Goal: Information Seeking & Learning: Learn about a topic

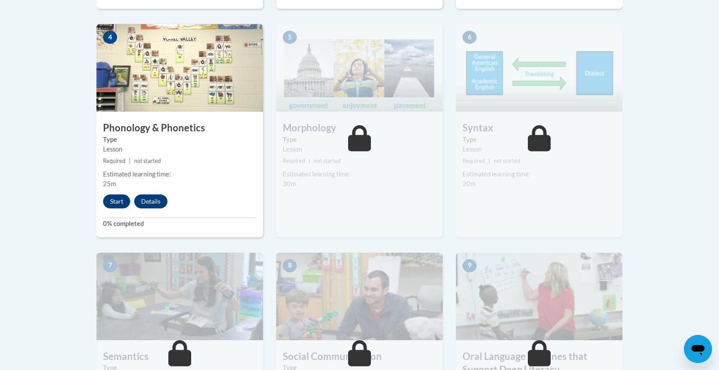
scroll to position [526, 0]
click at [116, 203] on button "Start" at bounding box center [116, 201] width 27 height 14
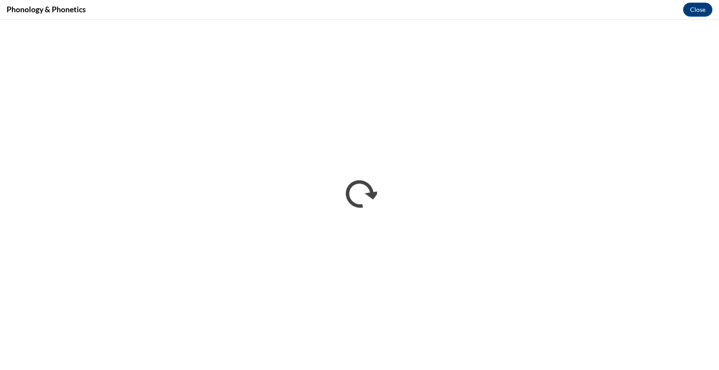
scroll to position [0, 0]
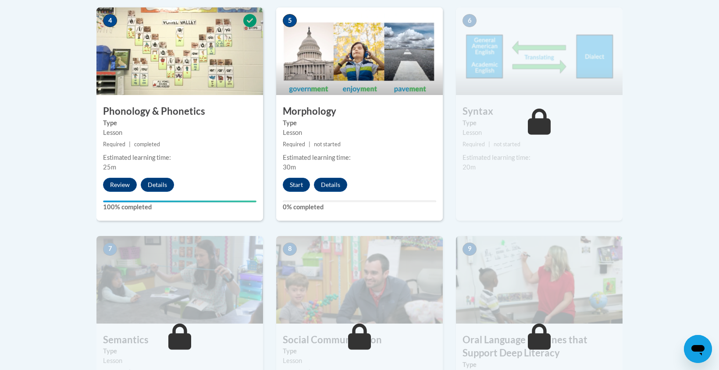
scroll to position [543, 0]
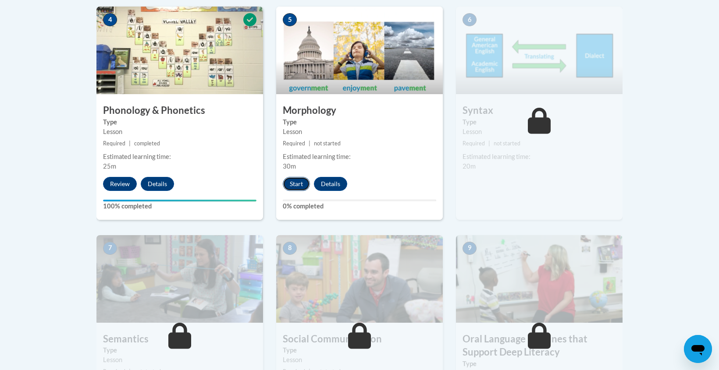
click at [293, 182] on button "Start" at bounding box center [296, 184] width 27 height 14
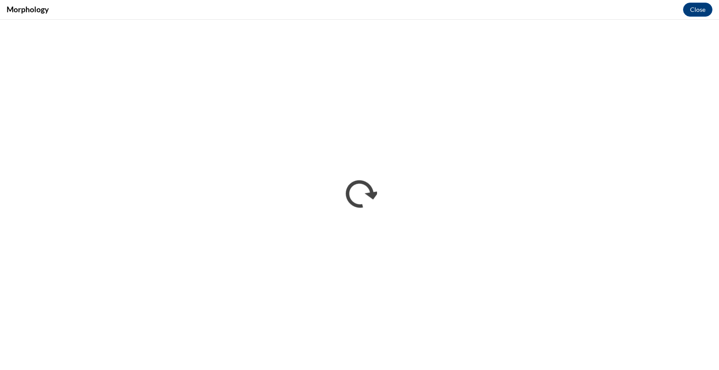
scroll to position [0, 0]
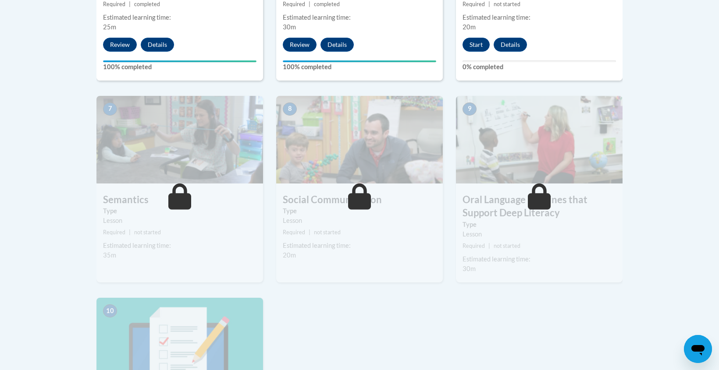
scroll to position [683, 0]
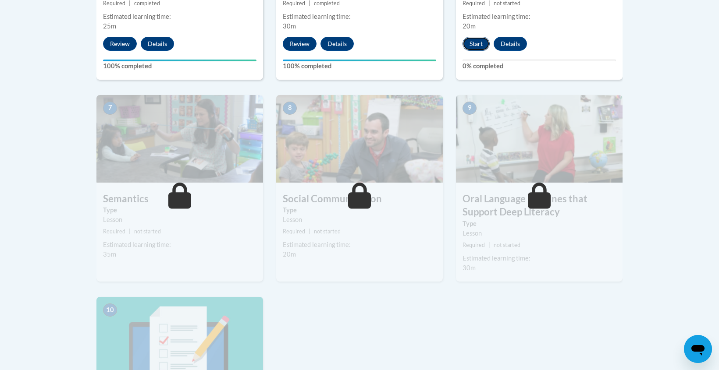
click at [474, 42] on button "Start" at bounding box center [475, 44] width 27 height 14
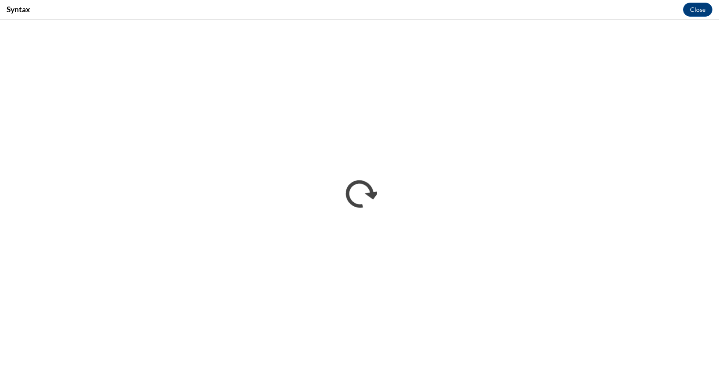
scroll to position [0, 0]
